Goal: Find specific page/section: Find specific page/section

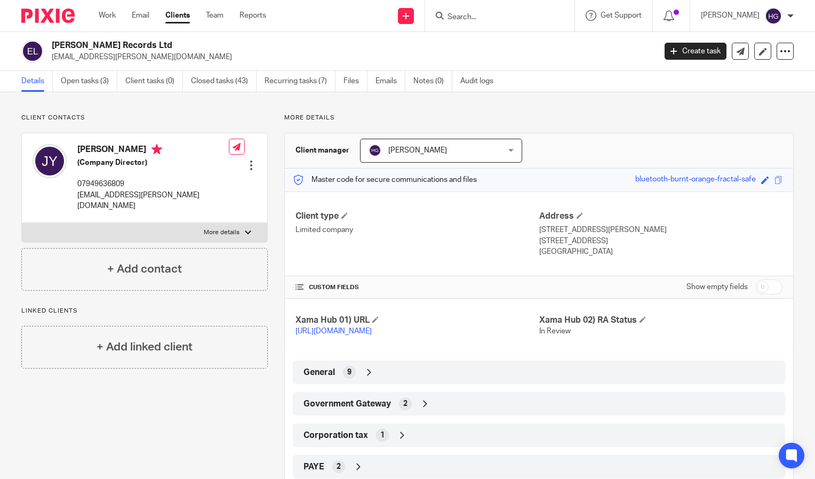
click at [494, 17] on input "Search" at bounding box center [495, 18] width 96 height 10
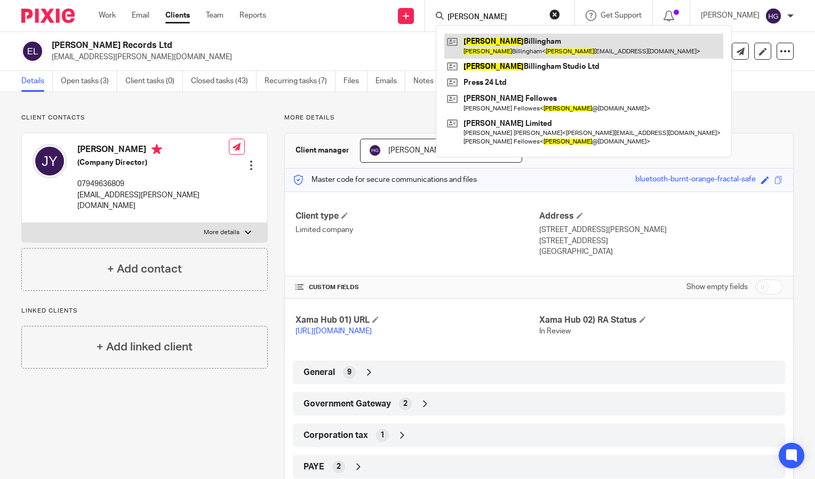
type input "charlie"
click at [521, 46] on link at bounding box center [583, 46] width 279 height 25
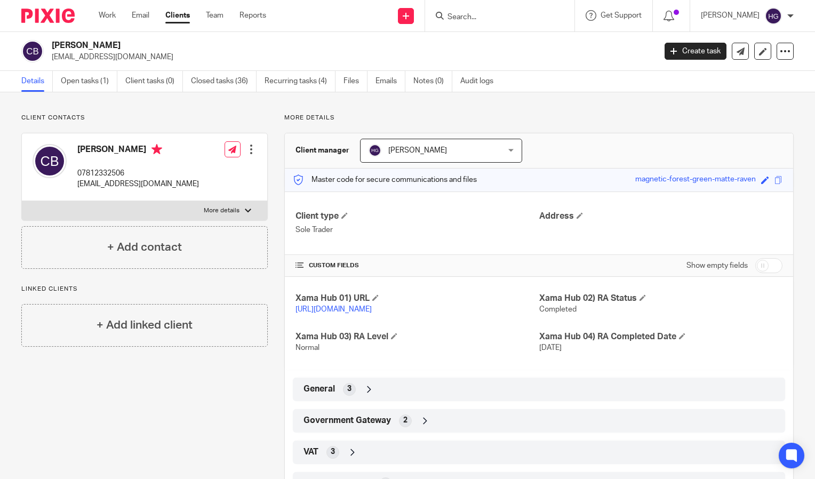
scroll to position [89, 0]
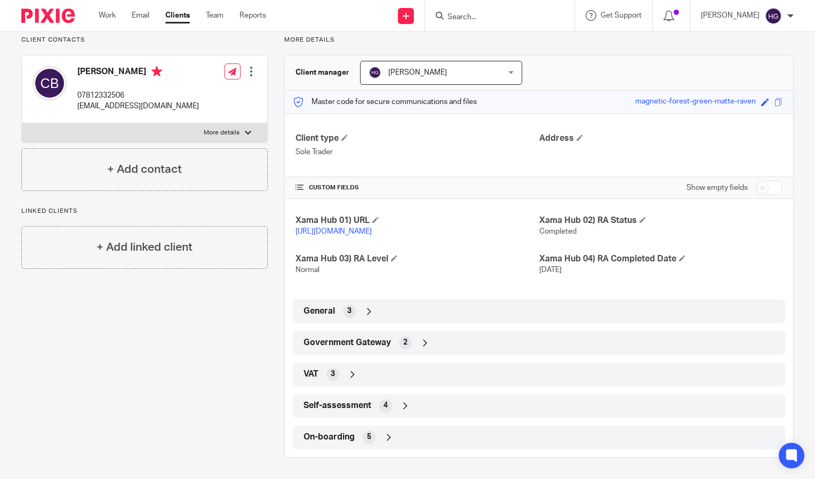
click at [383, 307] on div "General 3" at bounding box center [539, 312] width 476 height 18
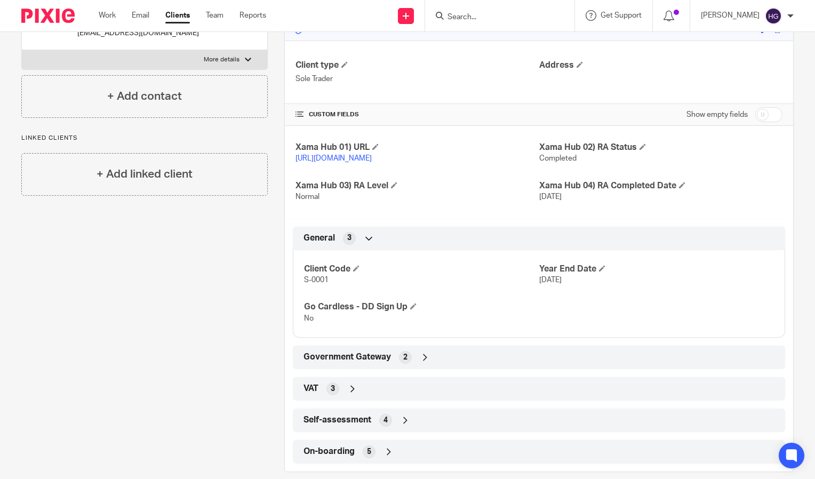
scroll to position [152, 0]
